Goal: Task Accomplishment & Management: Complete application form

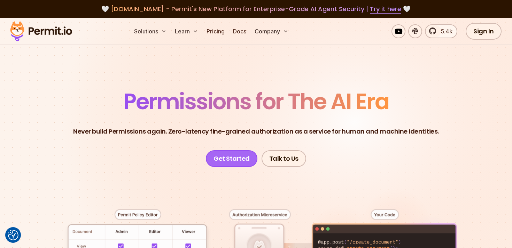
click at [236, 158] on link "Get Started" at bounding box center [232, 158] width 52 height 17
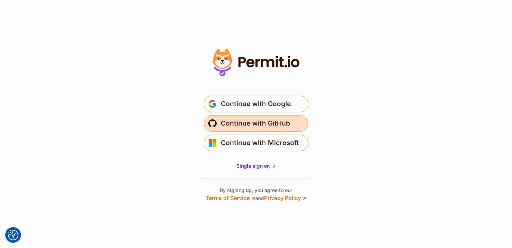
click at [259, 125] on span "Continue with GitHub" at bounding box center [255, 123] width 69 height 11
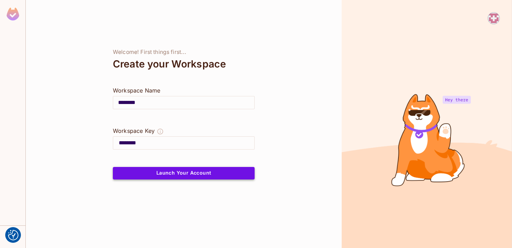
click at [237, 176] on button "Launch Your Account" at bounding box center [184, 173] width 142 height 13
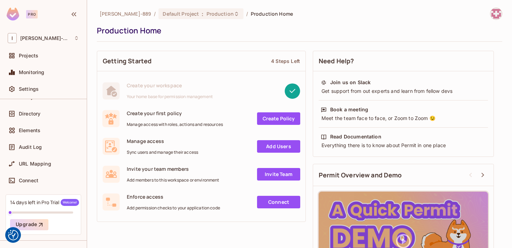
scroll to position [67, 0]
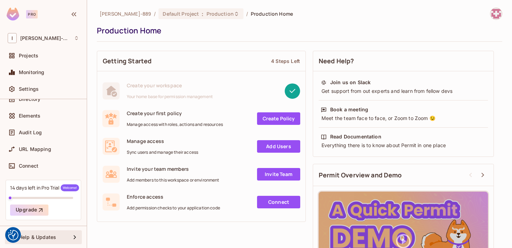
click at [52, 238] on span "Help & Updates" at bounding box center [37, 238] width 37 height 6
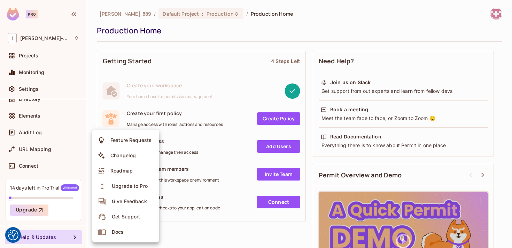
click at [113, 235] on div "Docs" at bounding box center [118, 232] width 12 height 7
